Goal: Check status: Check status

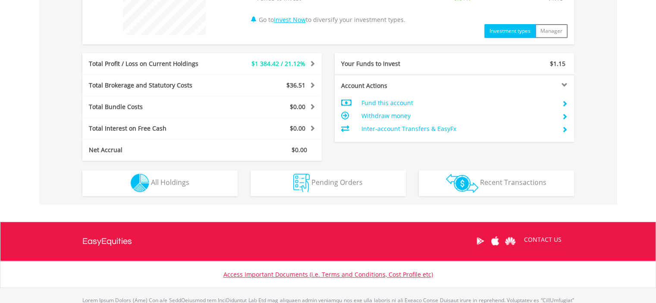
scroll to position [388, 0]
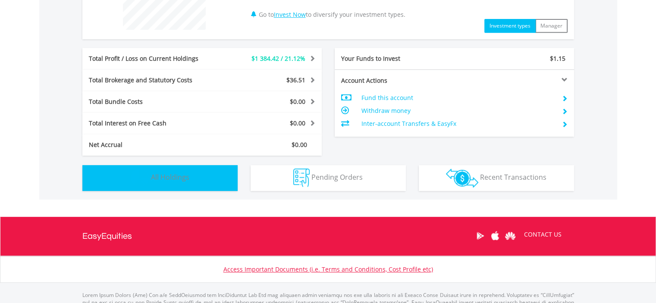
click at [166, 174] on span "All Holdings" at bounding box center [170, 176] width 38 height 9
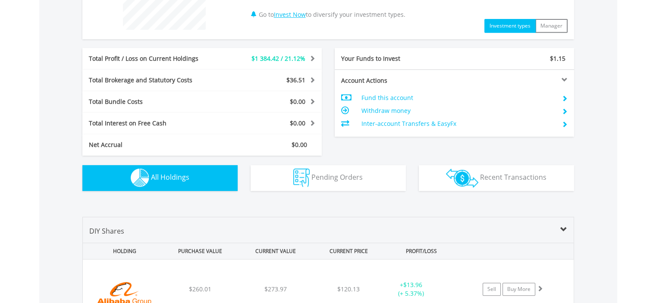
scroll to position [604, 0]
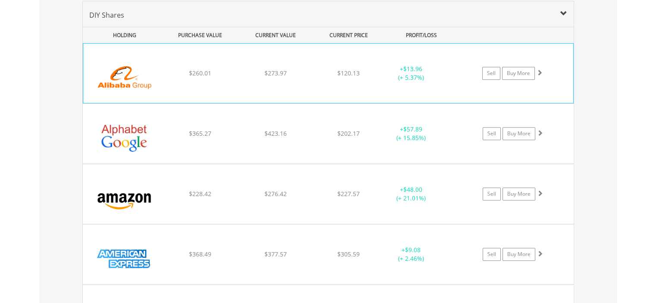
click at [255, 94] on div "﻿ Alibaba Group Holding Ltd $260.01 $273.97 $120.13 + $13.96 (+ 5.37%) Sell Buy…" at bounding box center [328, 73] width 490 height 59
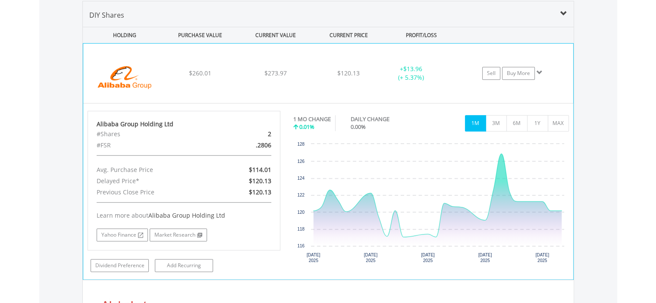
click at [257, 95] on div "﻿ Alibaba Group Holding Ltd $260.01 $273.97 $120.13 + $13.96 (+ 5.37%) Sell Buy…" at bounding box center [328, 73] width 490 height 59
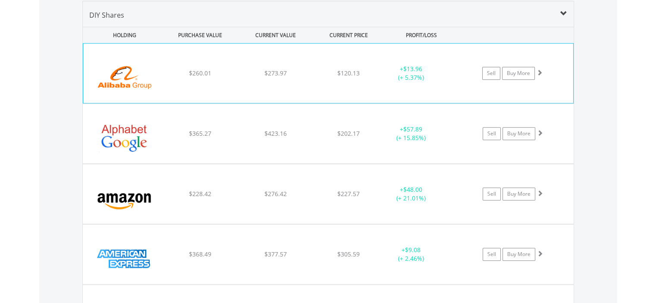
scroll to position [647, 0]
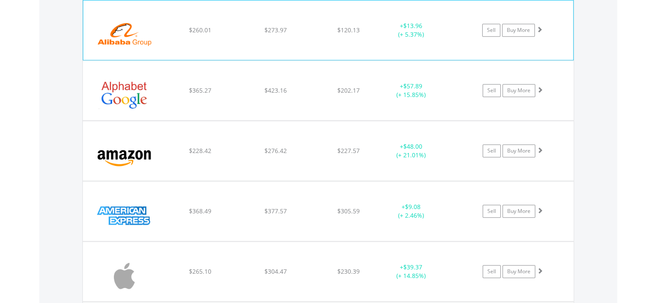
click at [257, 60] on div "﻿ Alphabet Inc-Cl C $365.27 $423.16 $202.17 + $57.89 (+ 15.85%) Sell Buy More" at bounding box center [328, 29] width 490 height 59
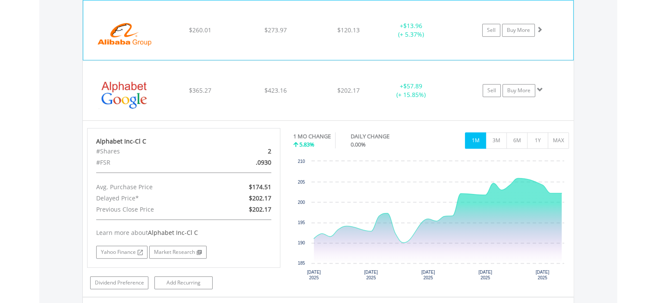
click at [257, 60] on div "﻿ Alphabet Inc-Cl C $365.27 $423.16 $202.17 + $57.89 (+ 15.85%) Sell Buy More" at bounding box center [328, 29] width 490 height 59
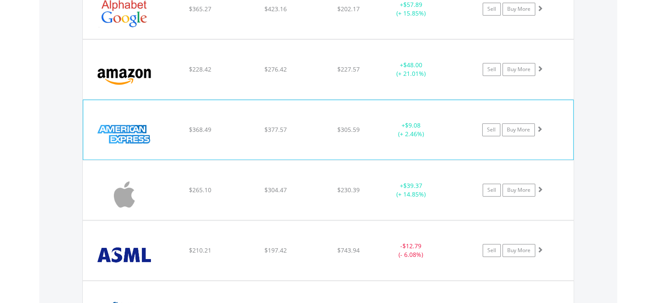
scroll to position [733, 0]
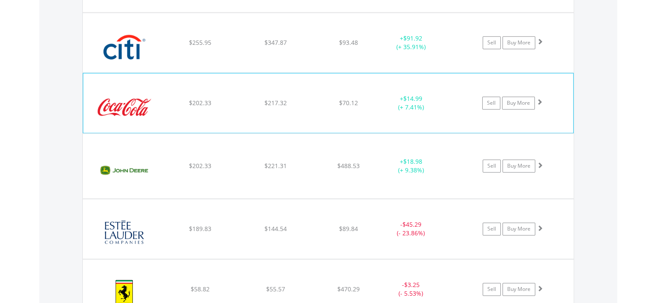
scroll to position [1078, 0]
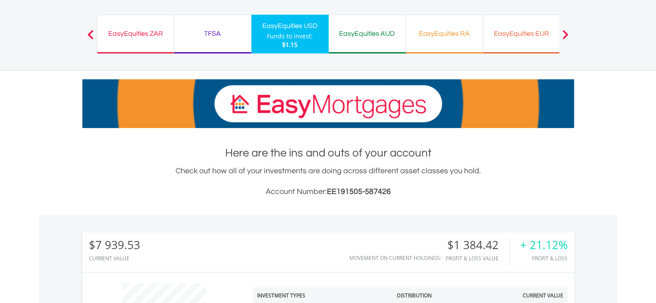
scroll to position [0, 0]
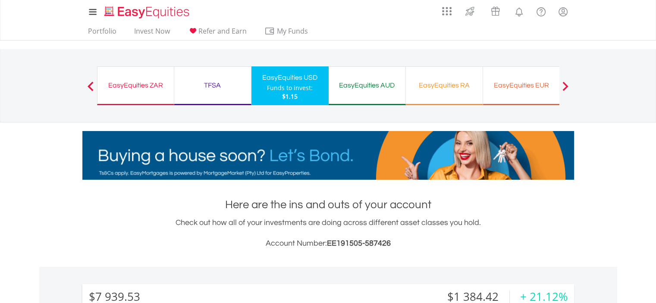
click at [140, 86] on div "EasyEquities ZAR" at bounding box center [136, 85] width 66 height 12
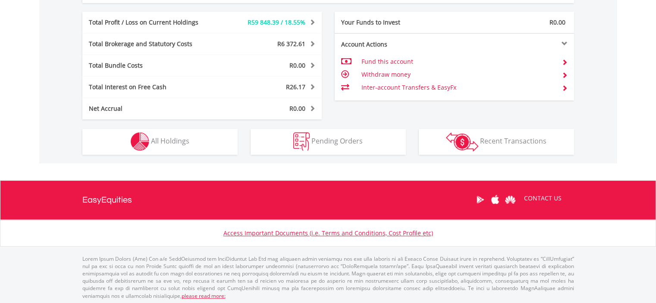
scroll to position [442, 0]
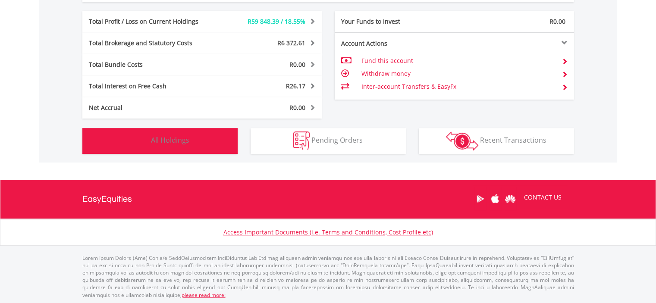
click at [175, 131] on button "Holdings All Holdings" at bounding box center [159, 141] width 155 height 26
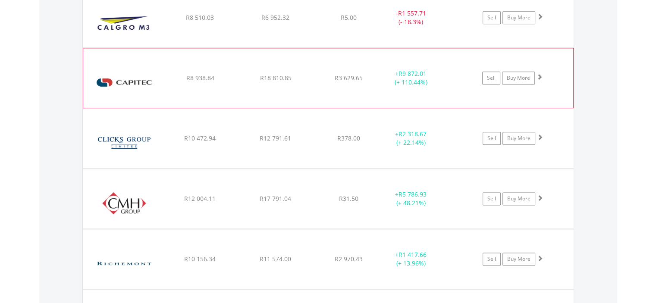
scroll to position [1095, 0]
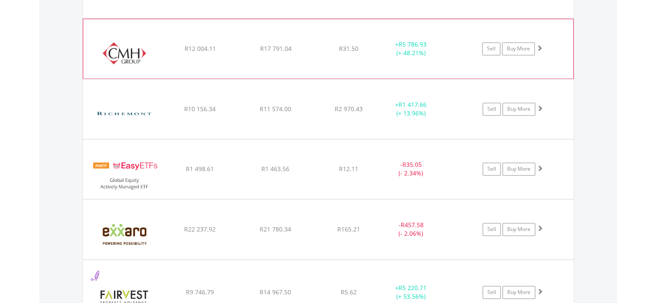
scroll to position [1225, 0]
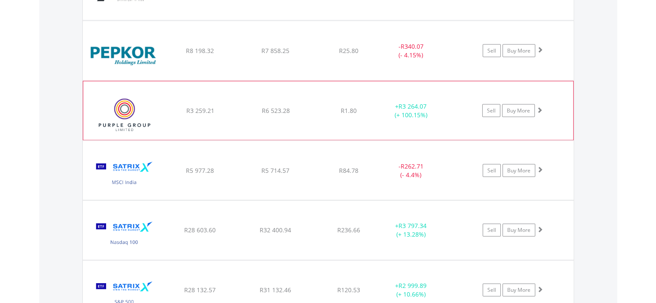
scroll to position [1871, 0]
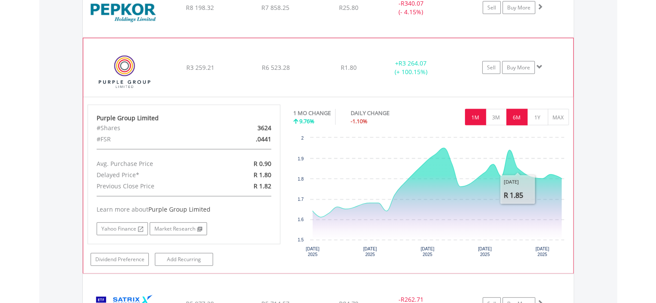
click at [522, 118] on button "6M" at bounding box center [516, 117] width 21 height 16
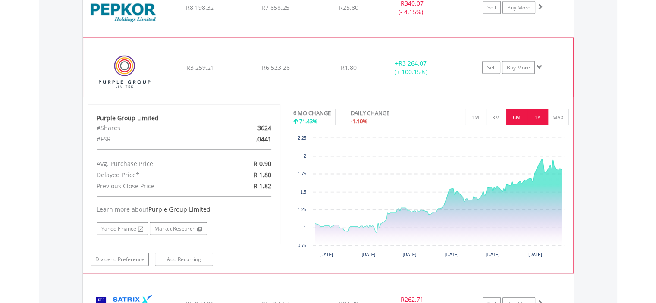
click at [533, 115] on button "1Y" at bounding box center [537, 117] width 21 height 16
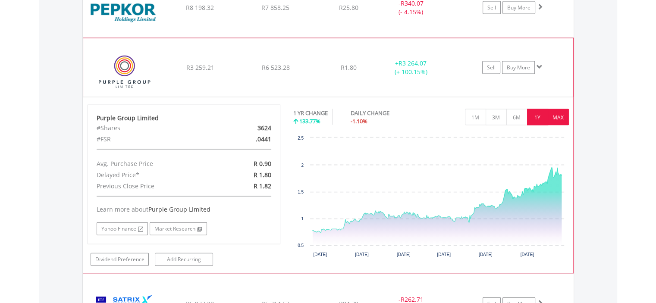
click at [553, 113] on button "MAX" at bounding box center [557, 117] width 21 height 16
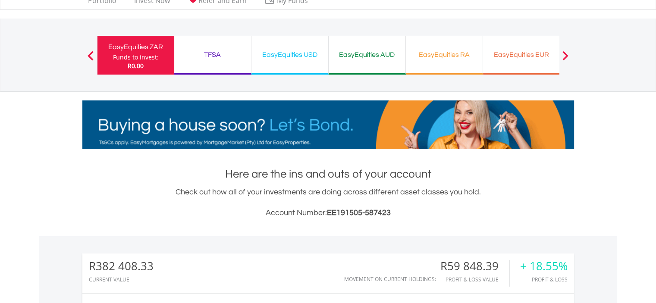
scroll to position [0, 0]
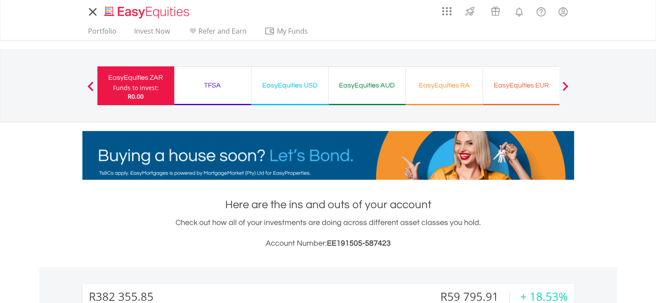
scroll to position [83, 164]
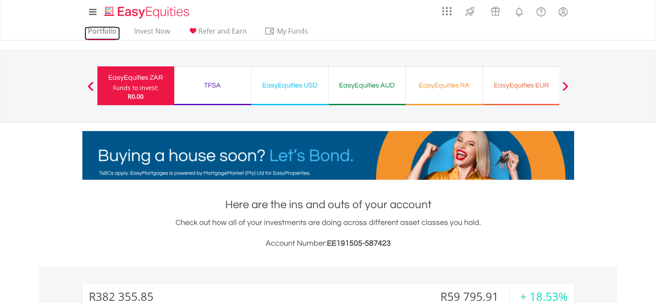
click at [94, 30] on link "Portfolio" at bounding box center [101, 33] width 35 height 13
